Goal: Check status: Check status

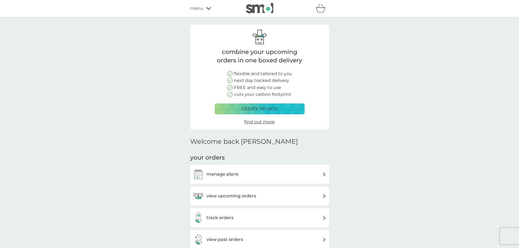
click at [322, 7] on icon "basket" at bounding box center [321, 8] width 10 height 8
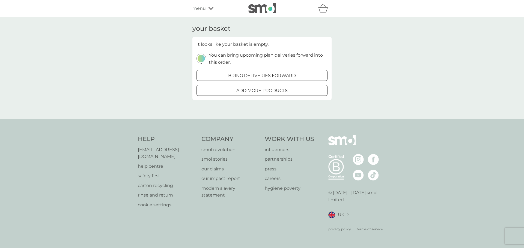
click at [202, 7] on span "menu" at bounding box center [198, 8] width 13 height 7
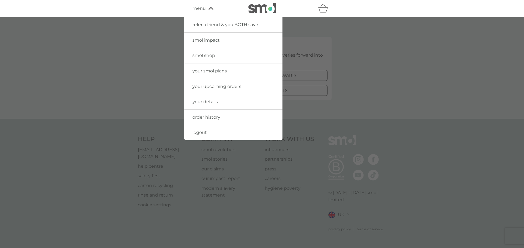
click at [217, 87] on span "your upcoming orders" at bounding box center [216, 86] width 49 height 5
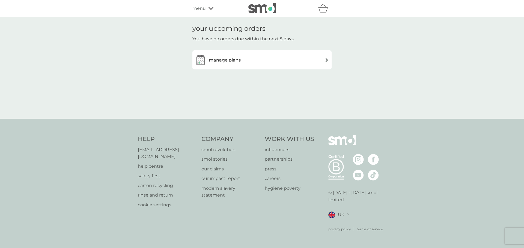
click at [323, 9] on icon "basket" at bounding box center [323, 8] width 10 height 8
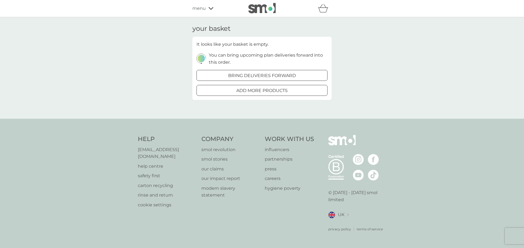
click at [202, 6] on span "menu" at bounding box center [198, 8] width 13 height 7
